Goal: Task Accomplishment & Management: Complete application form

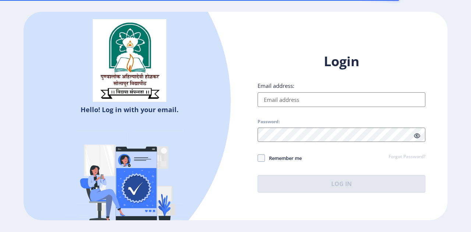
click at [268, 93] on input "Email address:" at bounding box center [341, 99] width 168 height 15
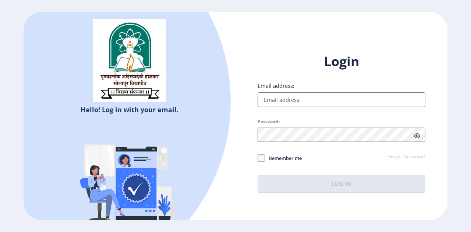
type input "[PERSON_NAME][EMAIL_ADDRESS][DOMAIN_NAME]"
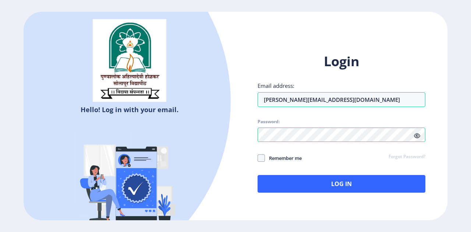
click at [417, 136] on icon at bounding box center [417, 136] width 6 height 6
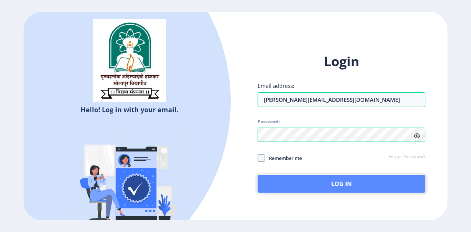
click at [319, 189] on button "Log In" at bounding box center [341, 184] width 168 height 18
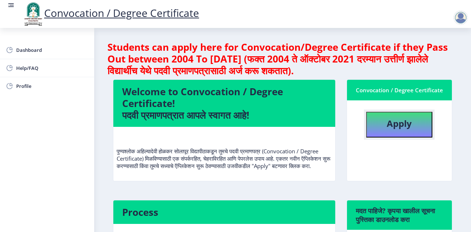
click at [398, 126] on b "Apply" at bounding box center [398, 123] width 25 height 12
select select
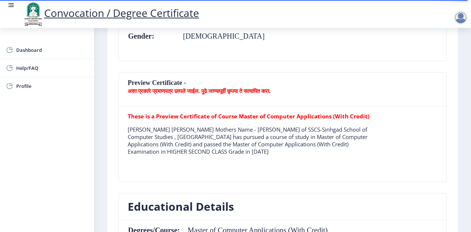
scroll to position [184, 0]
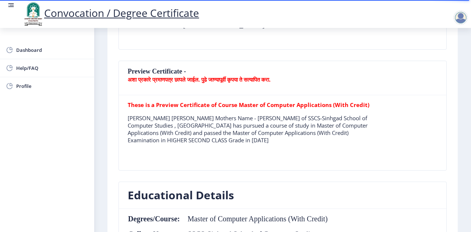
click at [291, 93] on nb-card-header "Preview Certificate - अशा प्रकारे प्रमाणपत्र छापले जाईल. पुढे जाण्यापूर्वी कृपय…" at bounding box center [282, 78] width 327 height 34
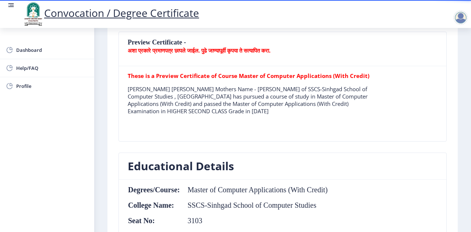
scroll to position [211, 0]
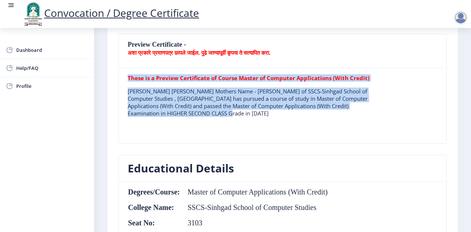
drag, startPoint x: 215, startPoint y: 111, endPoint x: 122, endPoint y: 97, distance: 93.7
click at [122, 97] on div "These is a Preview Certificate of Course Master of Computer Applications (With …" at bounding box center [282, 105] width 321 height 63
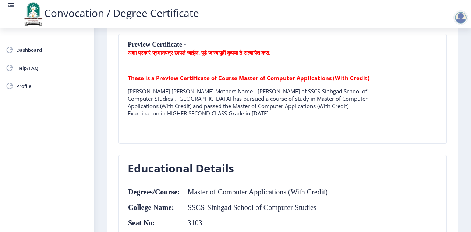
click at [237, 126] on table "These is a Preview Certificate of Course Master of Computer Applications (With …" at bounding box center [252, 105] width 248 height 63
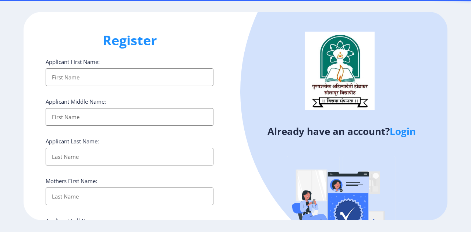
select select
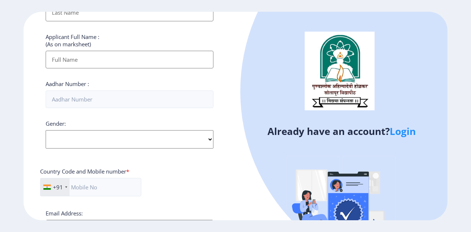
scroll to position [301, 0]
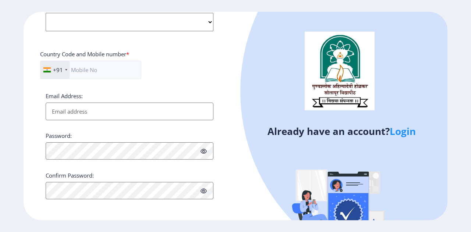
click at [397, 131] on link "Login" at bounding box center [402, 131] width 26 height 13
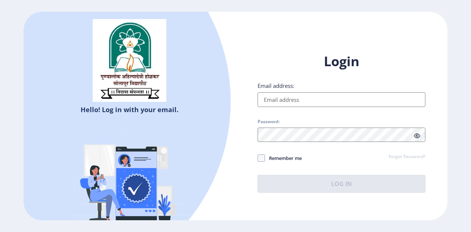
drag, startPoint x: 283, startPoint y: 102, endPoint x: 289, endPoint y: 111, distance: 11.1
click at [283, 102] on input "Email address:" at bounding box center [341, 99] width 168 height 15
type input "[PERSON_NAME][EMAIL_ADDRESS][DOMAIN_NAME]"
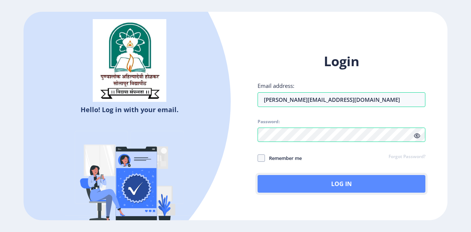
click at [331, 182] on button "Log In" at bounding box center [341, 184] width 168 height 18
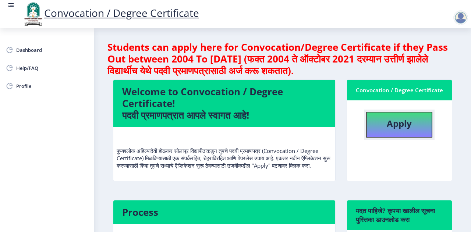
click at [390, 126] on b "Apply" at bounding box center [398, 123] width 25 height 12
select select
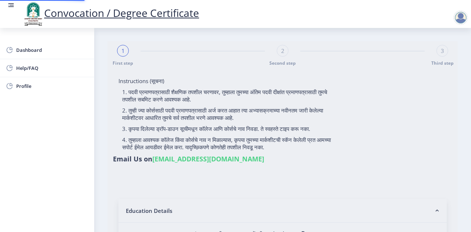
type input "1000002614"
select select "Regular"
select select "2013"
select select "May"
select select "HIGHER SECOND CLASS"
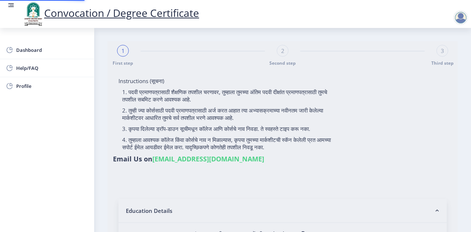
type input "3103"
type input "[PERSON_NAME] [PERSON_NAME]"
select select "Commerce Faculty"
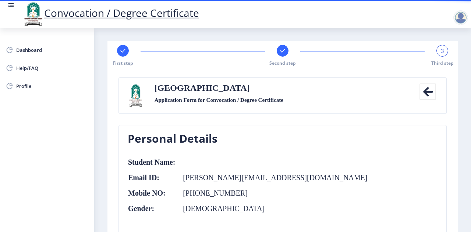
click at [425, 97] on icon at bounding box center [427, 91] width 17 height 17
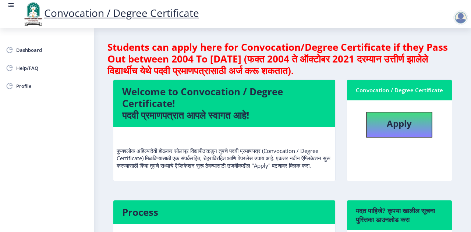
click at [156, 16] on link "Convocation / Degree Certificate" at bounding box center [110, 13] width 177 height 14
click at [50, 10] on link "Convocation / Degree Certificate" at bounding box center [110, 13] width 177 height 14
click at [35, 10] on img at bounding box center [33, 13] width 22 height 25
click at [11, 4] on rect at bounding box center [10, 4] width 7 height 7
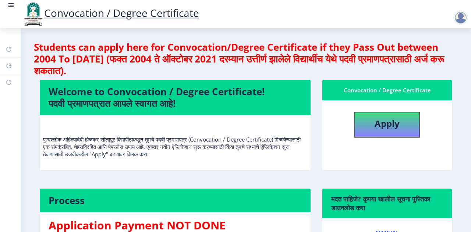
click at [11, 4] on rect at bounding box center [10, 4] width 7 height 7
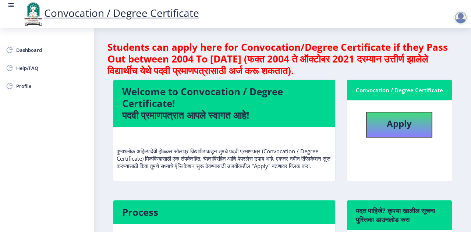
click at [11, 4] on rect at bounding box center [10, 4] width 7 height 7
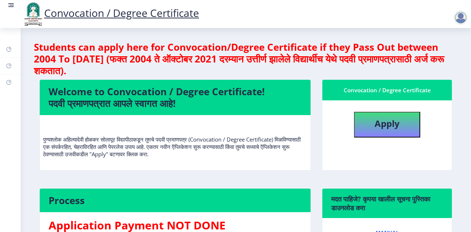
click at [11, 4] on rect at bounding box center [10, 4] width 7 height 7
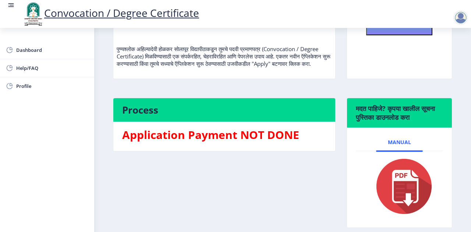
scroll to position [143, 0]
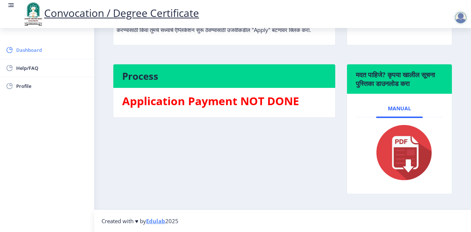
click at [25, 50] on span "Dashboard" at bounding box center [52, 50] width 72 height 9
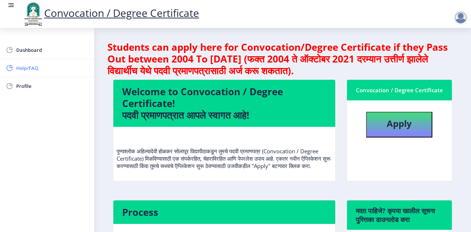
click at [29, 71] on span "Help/FAQ" at bounding box center [52, 68] width 72 height 9
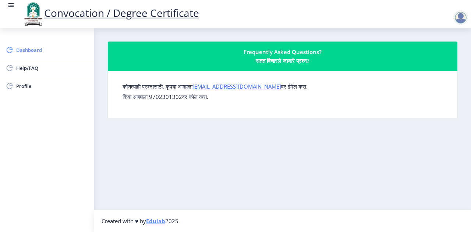
click at [30, 53] on span "Dashboard" at bounding box center [52, 50] width 72 height 9
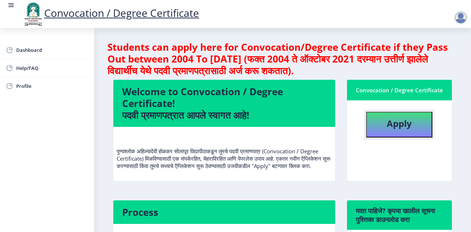
click at [386, 124] on b "Apply" at bounding box center [398, 123] width 25 height 12
select select
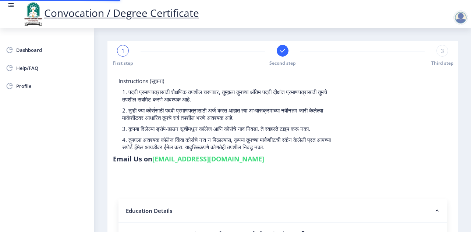
type input "1000002614"
select select "Regular"
select select "2013"
select select "May"
select select "HIGHER SECOND CLASS"
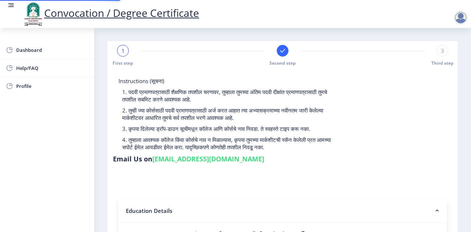
type input "3103"
type input "[PERSON_NAME] [PERSON_NAME]"
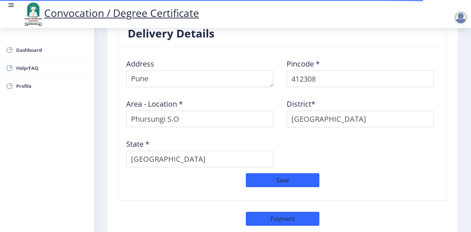
scroll to position [652, 0]
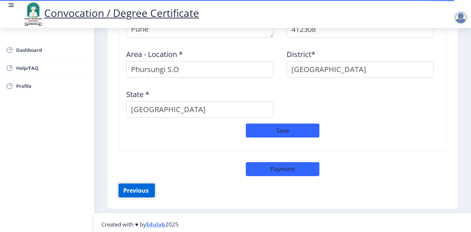
click at [132, 191] on button "Previous ‍" at bounding box center [136, 190] width 36 height 14
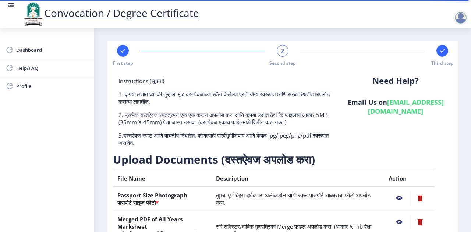
scroll to position [146, 0]
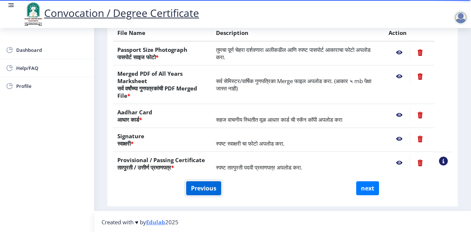
click at [193, 193] on button "Previous" at bounding box center [203, 188] width 35 height 14
select select "Regular"
select select "Commerce Faculty"
select select "2013"
select select "May"
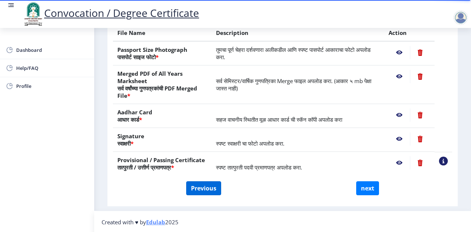
select select "HIGHER SECOND CLASS"
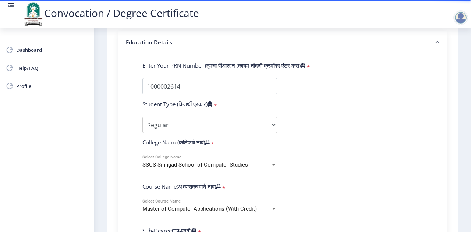
scroll to position [219, 0]
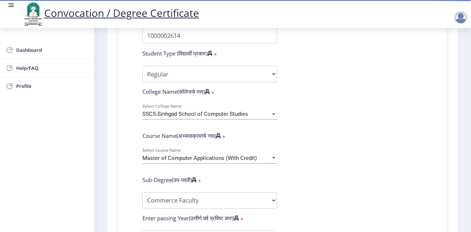
click at [274, 114] on div at bounding box center [273, 114] width 7 height 6
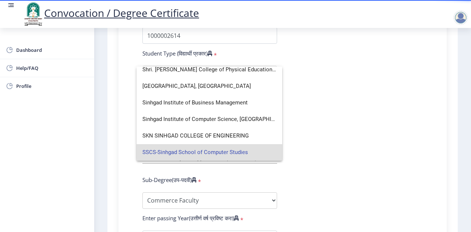
scroll to position [5, 0]
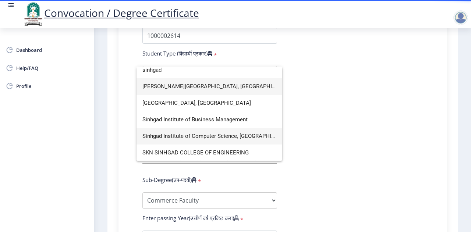
type input "sinhgad"
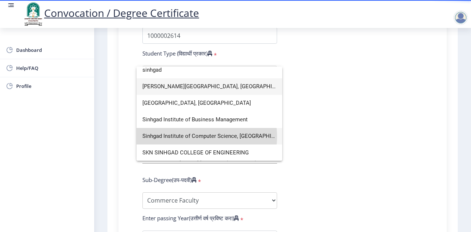
click at [194, 136] on span "Sinhgad Institute of Computer Science, [GEOGRAPHIC_DATA]" at bounding box center [209, 136] width 134 height 17
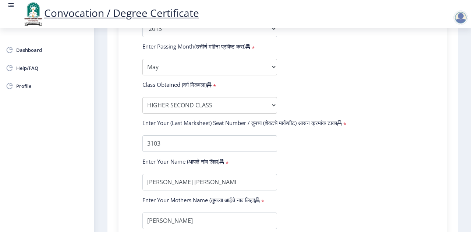
scroll to position [440, 0]
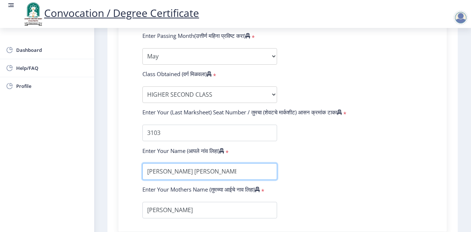
click at [239, 173] on input "textarea" at bounding box center [209, 171] width 135 height 17
click at [237, 173] on input "textarea" at bounding box center [209, 171] width 135 height 17
type input "[PERSON_NAME] [PERSON_NAME]"
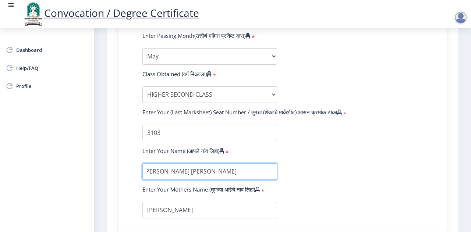
click at [188, 171] on input "textarea" at bounding box center [209, 171] width 135 height 17
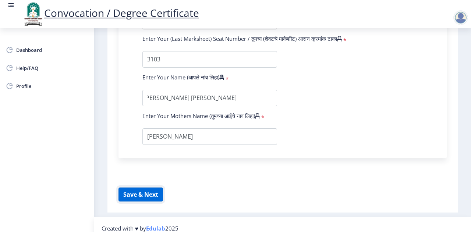
scroll to position [0, 0]
click at [150, 196] on button "Save & Next" at bounding box center [140, 195] width 44 height 14
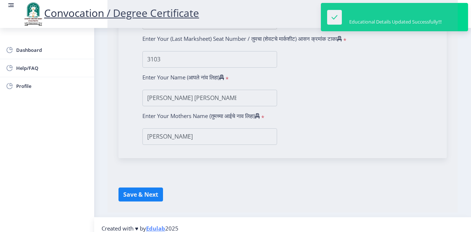
select select
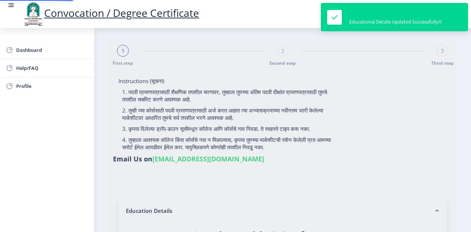
type input "[PERSON_NAME]"
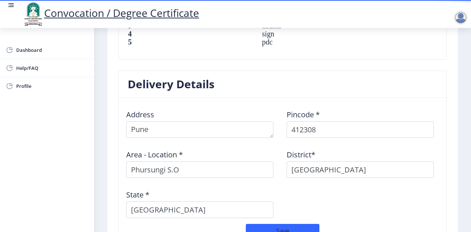
scroll to position [588, 0]
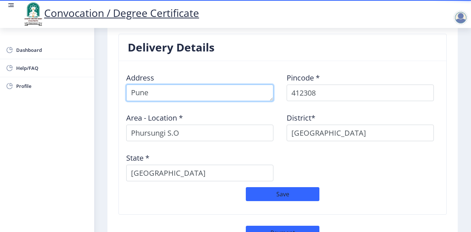
click at [180, 90] on textarea at bounding box center [199, 93] width 147 height 17
drag, startPoint x: 180, startPoint y: 90, endPoint x: 72, endPoint y: 103, distance: 108.9
type textarea "C"
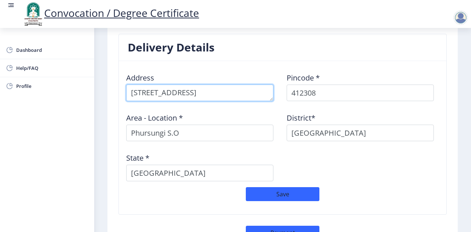
scroll to position [19, 0]
type textarea "[STREET_ADDRESS]"
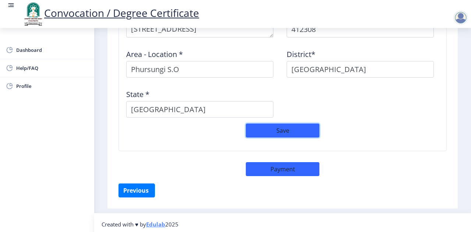
click at [274, 125] on button "Save" at bounding box center [283, 131] width 74 height 14
click at [146, 189] on button "Previous ‍" at bounding box center [136, 190] width 36 height 14
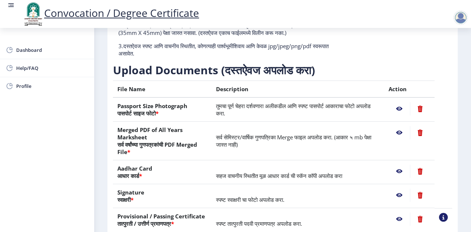
scroll to position [146, 0]
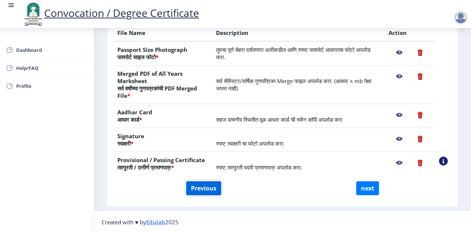
click at [212, 188] on button "Previous" at bounding box center [203, 188] width 35 height 14
select select "Regular"
select select "Commerce Faculty"
select select "2013"
select select "May"
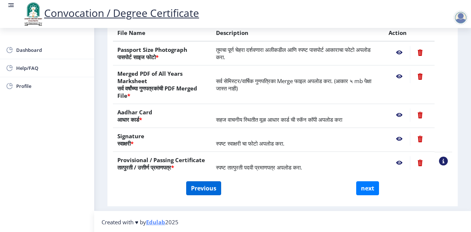
select select "HIGHER SECOND CLASS"
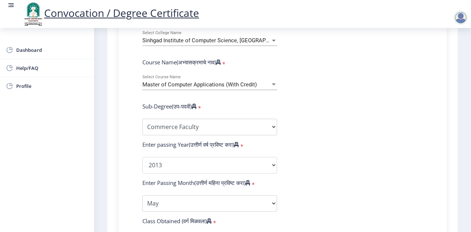
scroll to position [329, 0]
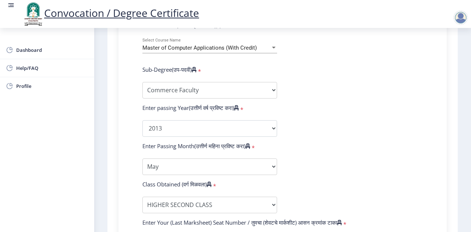
click at [299, 96] on form "Enter Your PRN Number (तुमचा पीआरएन (कायम नोंदणी क्रमांक) एंटर करा) * Student T…" at bounding box center [282, 115] width 291 height 428
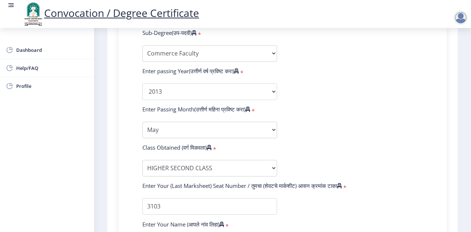
scroll to position [403, 0]
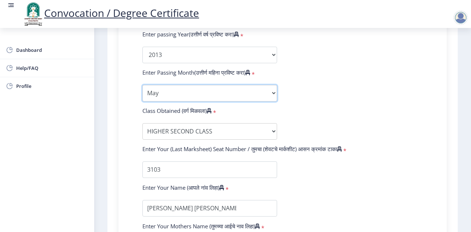
click at [270, 93] on select "Enter Passing Month March April May October November December" at bounding box center [209, 93] width 135 height 17
select select "March"
click at [142, 85] on select "Enter Passing Month March April May October November December" at bounding box center [209, 93] width 135 height 17
click at [161, 89] on select "Enter Passing Month March April May October November December" at bounding box center [209, 93] width 135 height 17
click at [340, 107] on form "Enter Your PRN Number (तुमचा पीआरएन (कायम नोंदणी क्रमांक) एंटर करा) * Student T…" at bounding box center [282, 41] width 291 height 428
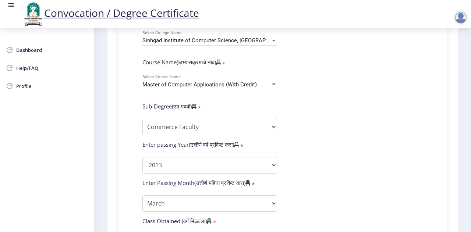
scroll to position [366, 0]
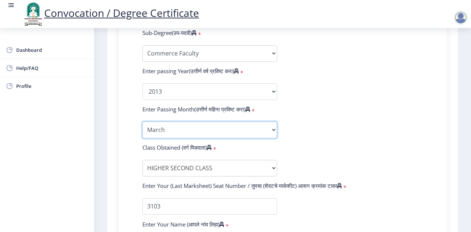
click at [179, 128] on select "Enter Passing Month March April May October November December" at bounding box center [209, 130] width 135 height 17
click at [142, 122] on select "Enter Passing Month March April May October November December" at bounding box center [209, 130] width 135 height 17
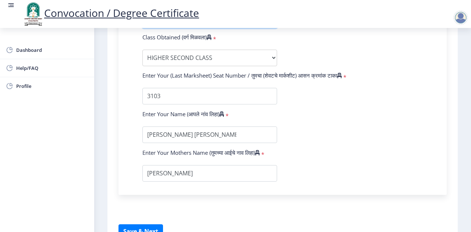
scroll to position [513, 0]
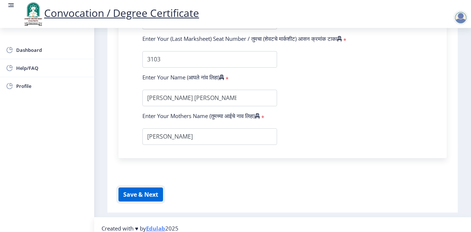
click at [135, 192] on button "Save & Next" at bounding box center [140, 195] width 44 height 14
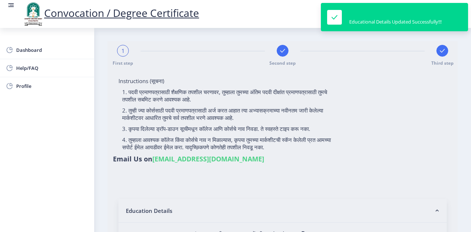
select select
type input "1000002614"
select select "Regular"
select select "2013"
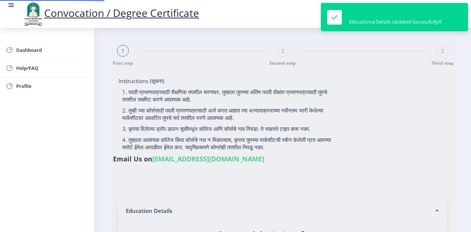
select select "March"
select select "HIGHER SECOND CLASS"
type input "3103"
type input "[PERSON_NAME] [PERSON_NAME]"
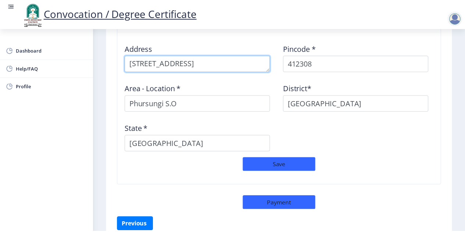
scroll to position [652, 0]
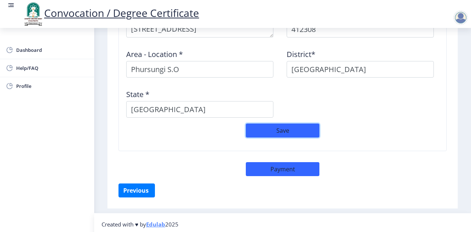
click at [286, 124] on button "Save" at bounding box center [283, 131] width 74 height 14
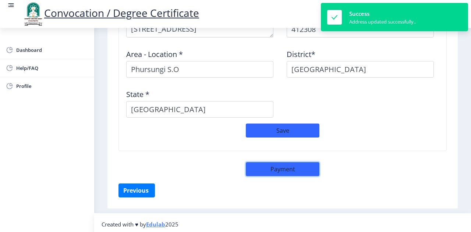
click at [278, 166] on button "Payment" at bounding box center [283, 169] width 74 height 14
select select "sealed"
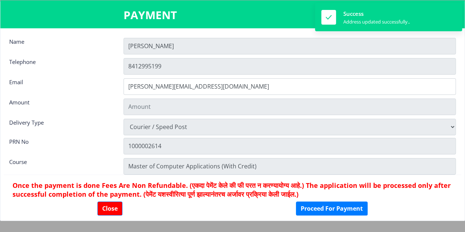
type input "2885"
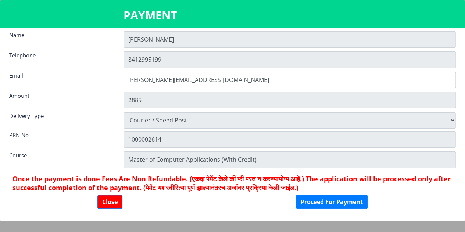
scroll to position [10, 0]
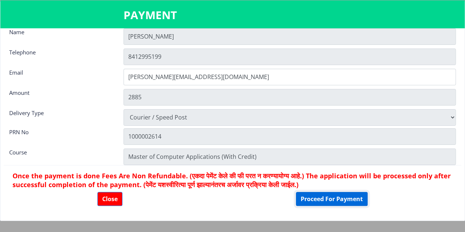
click at [323, 199] on button "Proceed For Payment" at bounding box center [332, 199] width 72 height 14
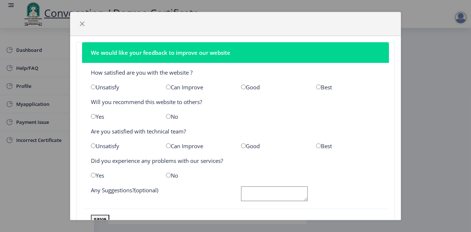
click at [241, 86] on input "radio" at bounding box center [243, 87] width 5 height 5
radio input "true"
click at [92, 118] on div "Yes" at bounding box center [122, 116] width 75 height 7
click at [93, 114] on input "radio" at bounding box center [93, 116] width 5 height 5
radio input "true"
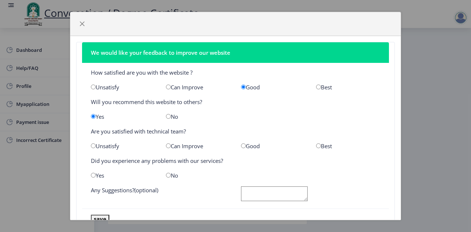
click at [241, 145] on input "radio" at bounding box center [243, 145] width 5 height 5
radio input "true"
click at [167, 174] on input "radio" at bounding box center [168, 175] width 5 height 5
radio input "true"
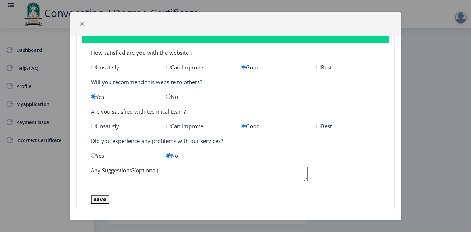
scroll to position [25, 0]
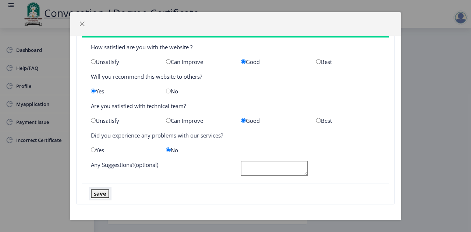
click at [101, 193] on button "save" at bounding box center [100, 193] width 18 height 8
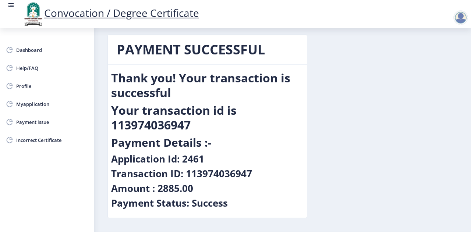
scroll to position [0, 0]
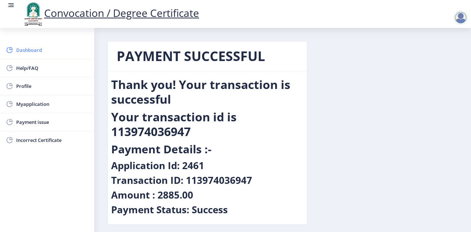
click at [27, 52] on span "Dashboard" at bounding box center [52, 50] width 72 height 9
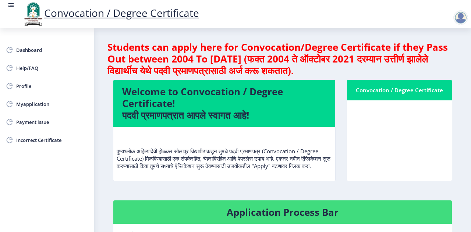
click at [225, 218] on h4 "Application Process Bar" at bounding box center [282, 212] width 321 height 12
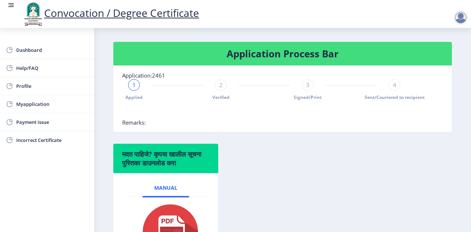
scroll to position [147, 0]
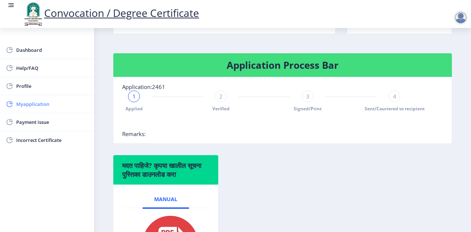
click at [28, 103] on span "Myapplication" at bounding box center [52, 104] width 72 height 9
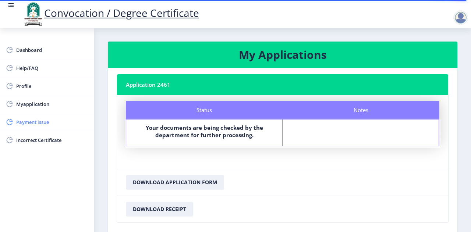
click at [36, 122] on span "Payment issue" at bounding box center [52, 122] width 72 height 9
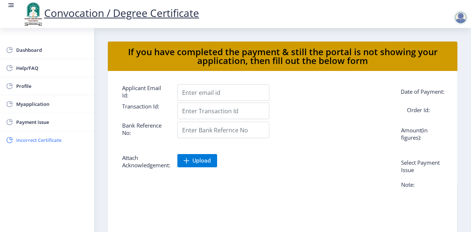
click at [37, 141] on span "Incorrect Certificate" at bounding box center [52, 140] width 72 height 9
